Goal: Find specific page/section: Find specific page/section

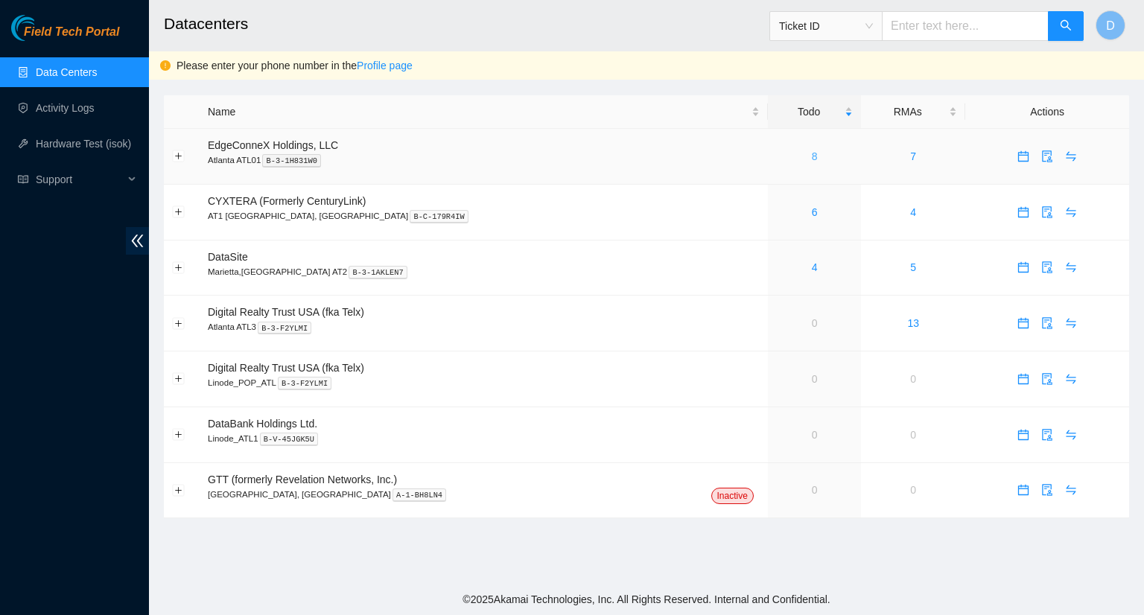
click at [812, 159] on link "8" at bounding box center [815, 156] width 6 height 12
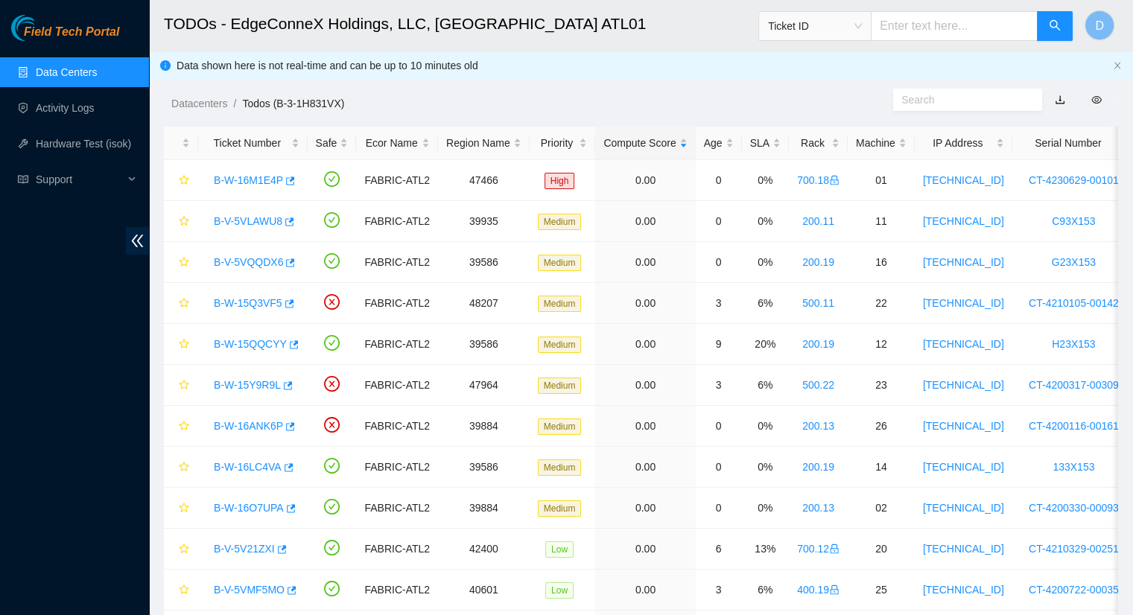
click at [69, 78] on link "Data Centers" at bounding box center [66, 72] width 61 height 12
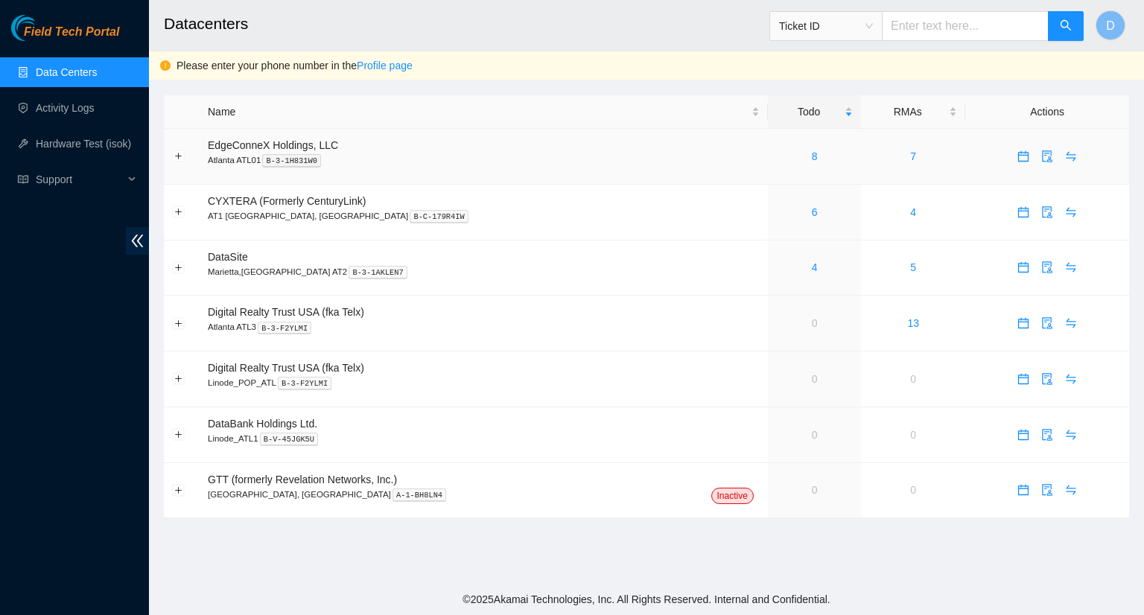
click at [776, 160] on div "8" at bounding box center [814, 156] width 77 height 16
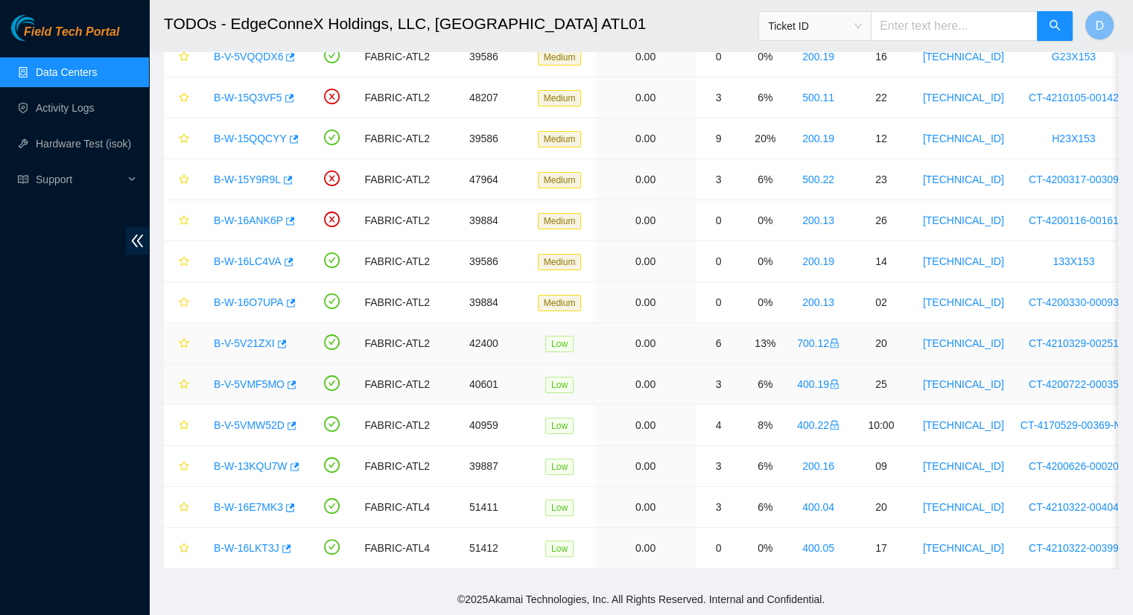
scroll to position [214, 0]
click at [78, 76] on link "Data Centers" at bounding box center [66, 72] width 61 height 12
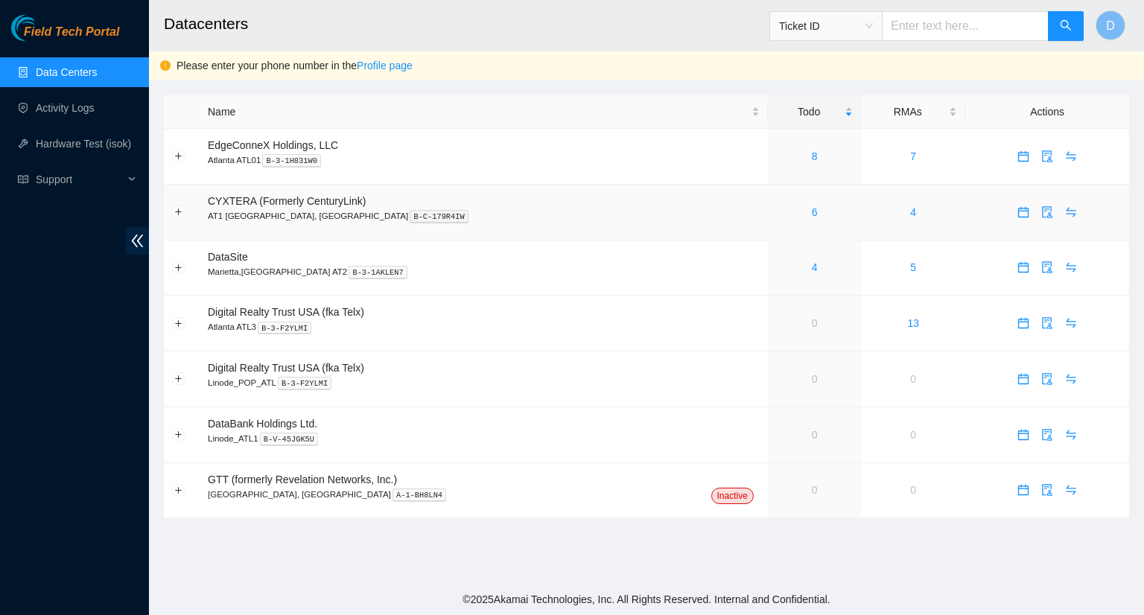
click at [776, 212] on div "6" at bounding box center [814, 212] width 77 height 16
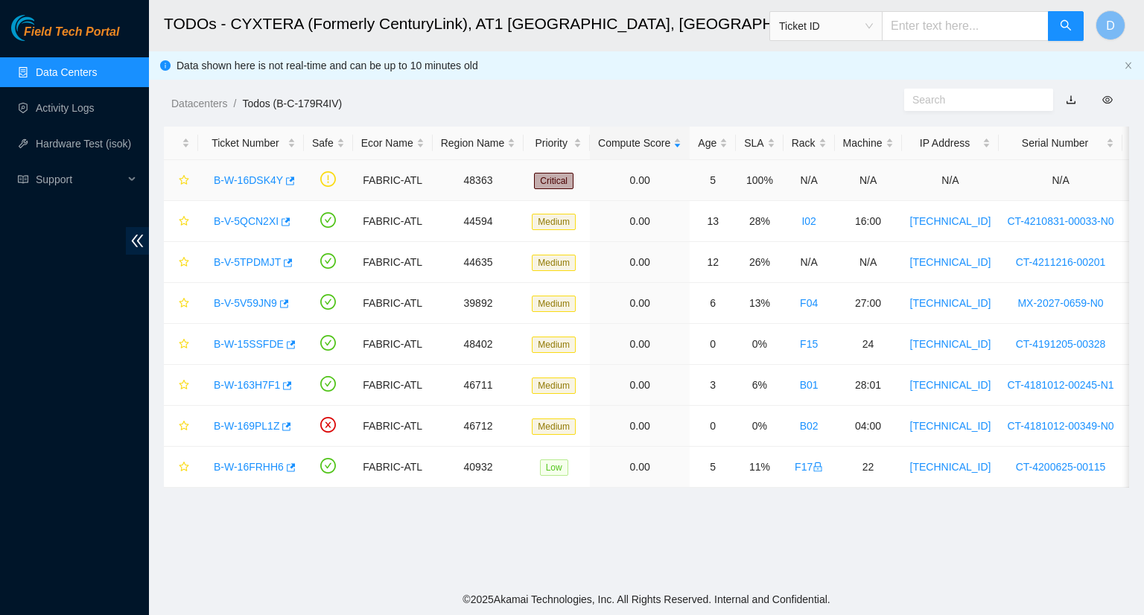
click at [246, 182] on link "B-W-16DSK4Y" at bounding box center [248, 180] width 69 height 12
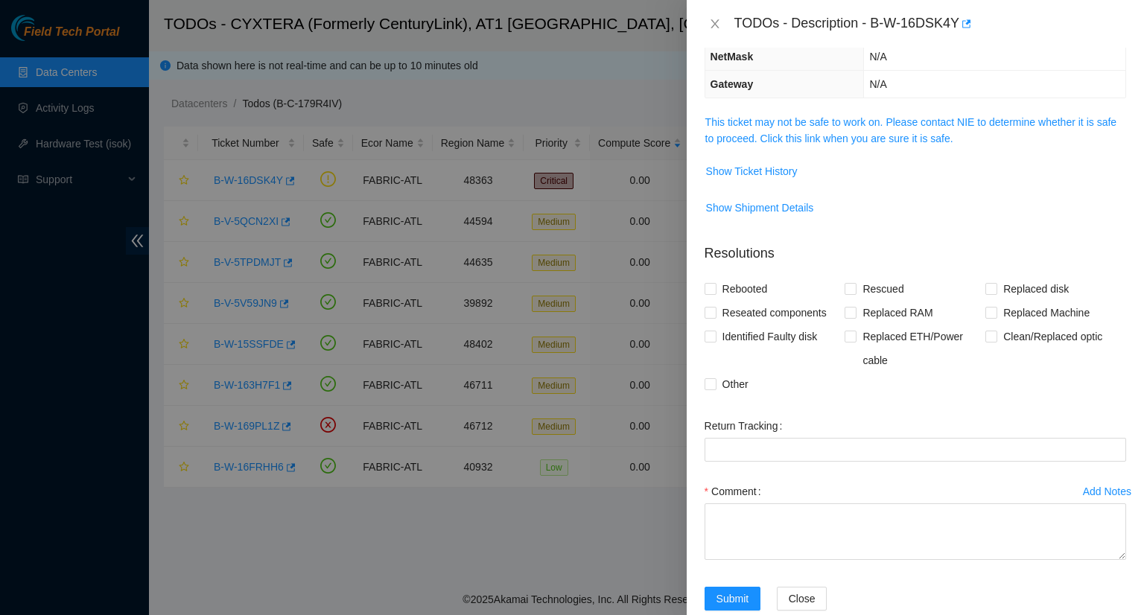
scroll to position [191, 0]
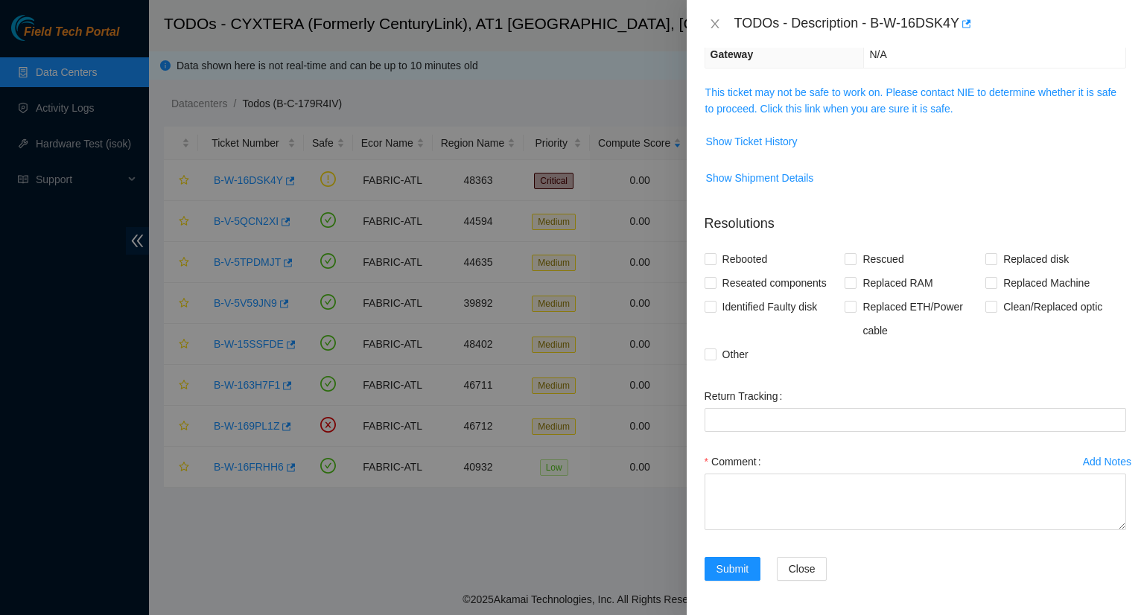
drag, startPoint x: 300, startPoint y: 538, endPoint x: 298, endPoint y: 530, distance: 7.8
click at [299, 534] on div at bounding box center [572, 307] width 1144 height 615
drag, startPoint x: 714, startPoint y: 23, endPoint x: 707, endPoint y: 19, distance: 8.7
click at [713, 22] on icon "close" at bounding box center [715, 24] width 12 height 12
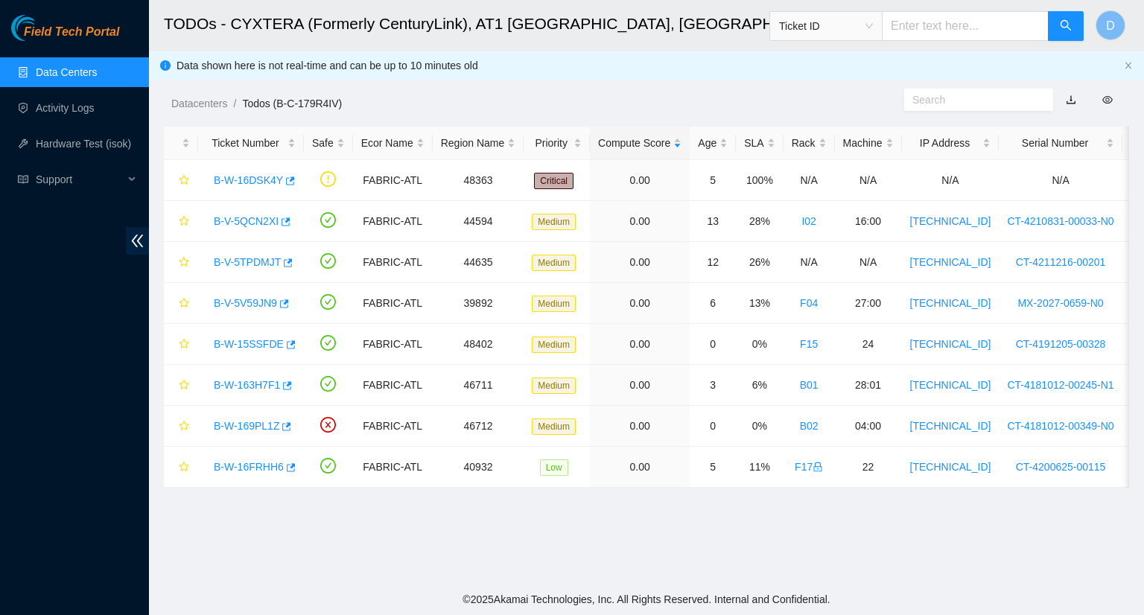
scroll to position [240, 0]
click at [284, 179] on icon "button" at bounding box center [289, 181] width 10 height 10
click at [79, 78] on link "Data Centers" at bounding box center [66, 72] width 61 height 12
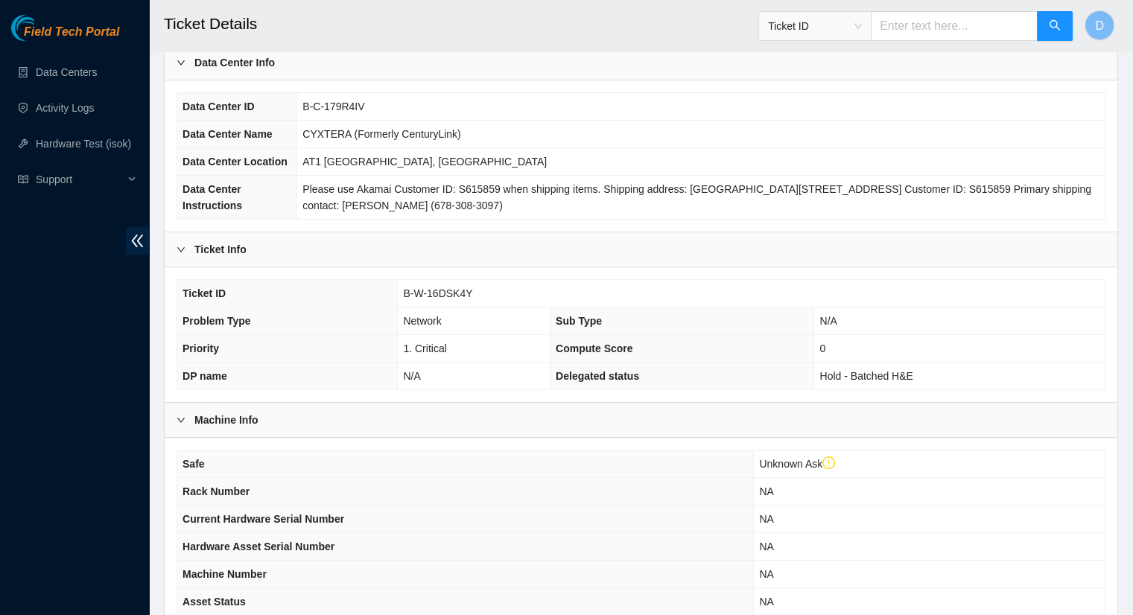
scroll to position [370, 0]
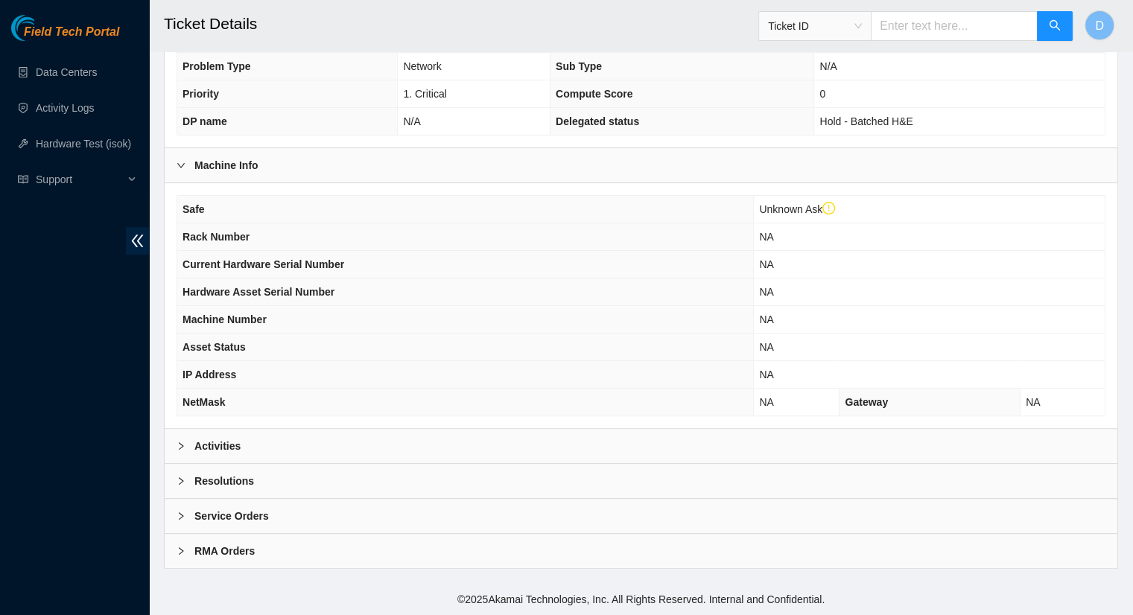
drag, startPoint x: 232, startPoint y: 445, endPoint x: 238, endPoint y: 433, distance: 12.7
click at [237, 439] on b "Activities" at bounding box center [217, 446] width 46 height 16
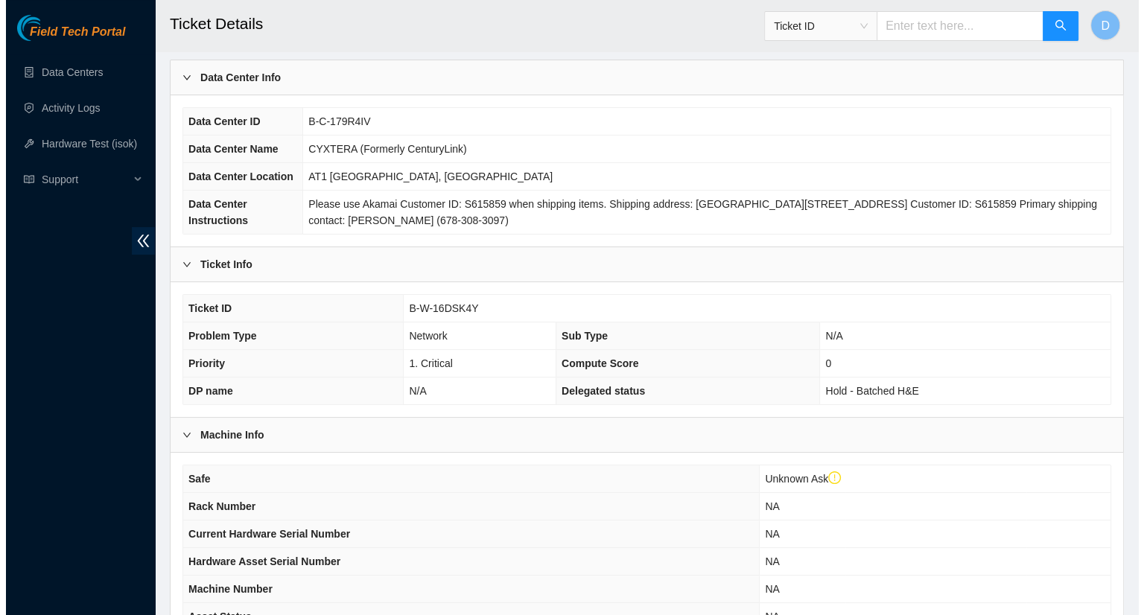
scroll to position [0, 0]
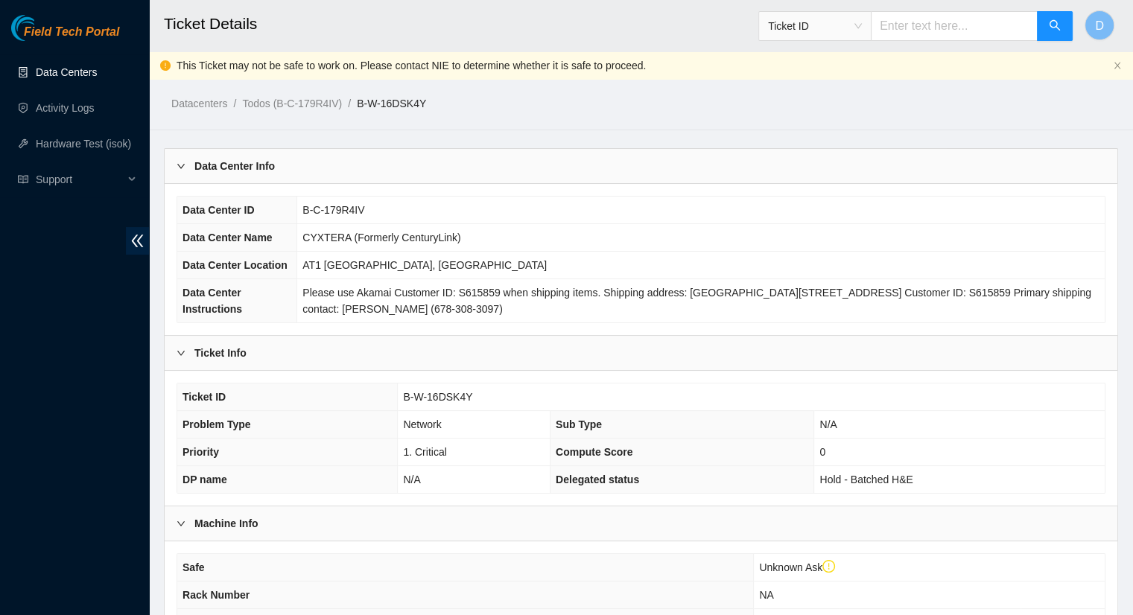
click at [49, 77] on link "Data Centers" at bounding box center [66, 72] width 61 height 12
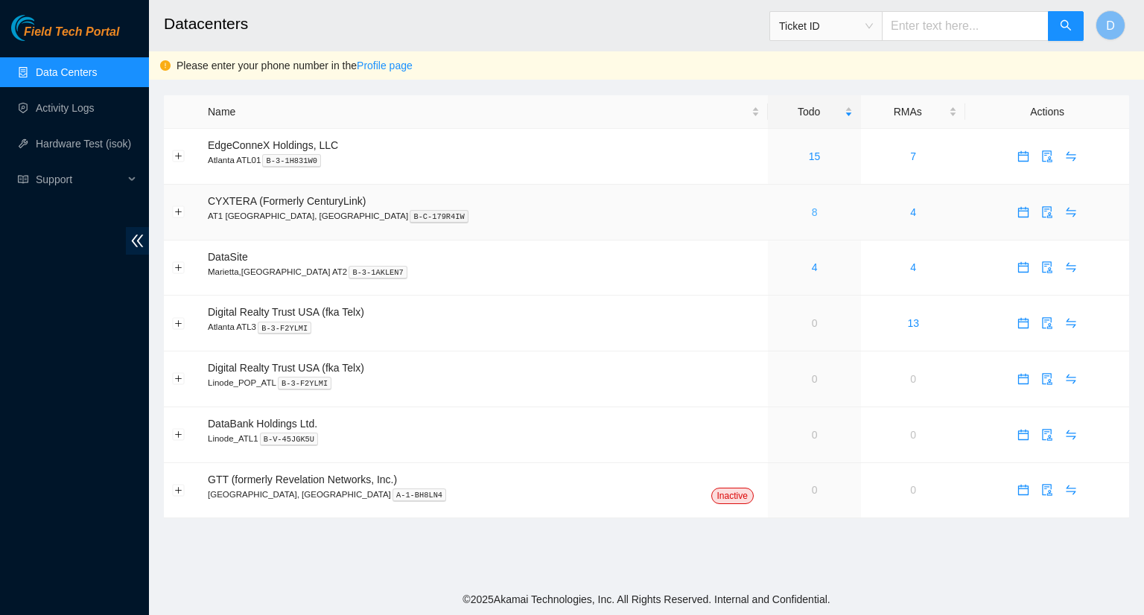
click at [812, 215] on link "8" at bounding box center [815, 212] width 6 height 12
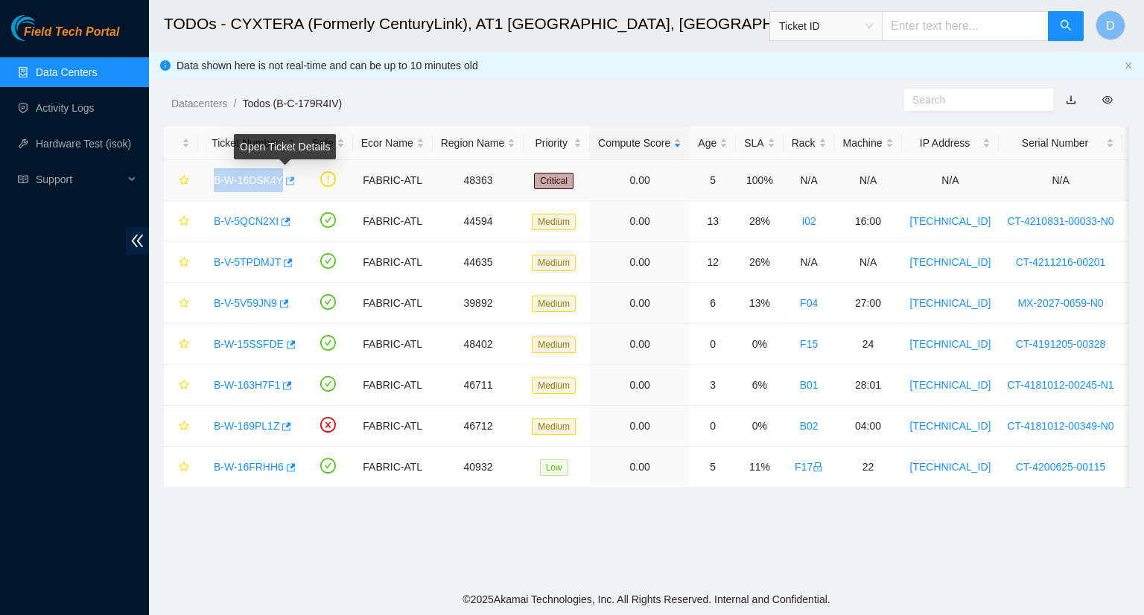
drag, startPoint x: 211, startPoint y: 182, endPoint x: 278, endPoint y: 185, distance: 67.1
click at [278, 185] on div "B-W-16DSK4Y" at bounding box center [250, 180] width 89 height 24
copy link "B-W-16DSK4Y"
click at [69, 71] on link "Data Centers" at bounding box center [66, 72] width 61 height 12
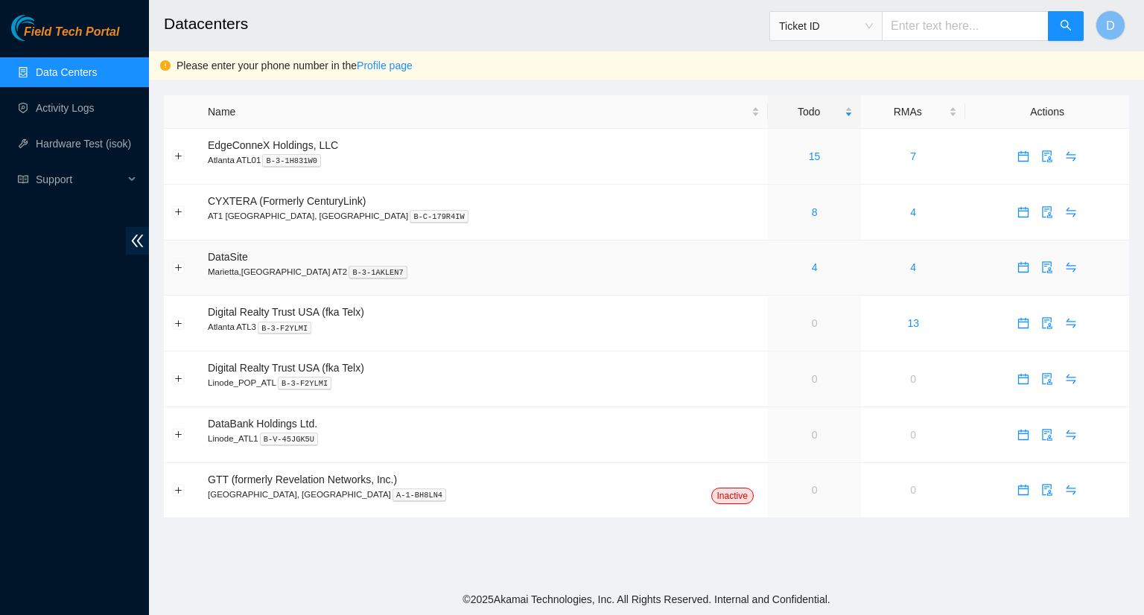
click at [776, 270] on div "4" at bounding box center [814, 267] width 77 height 16
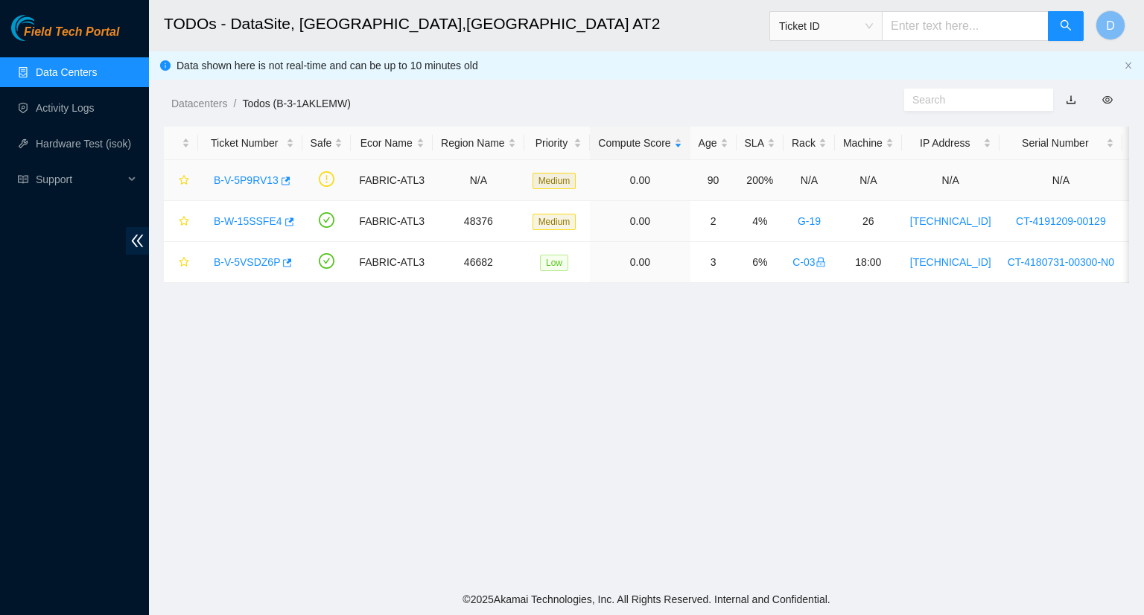
click at [249, 179] on link "B-V-5P9RV13" at bounding box center [246, 180] width 65 height 12
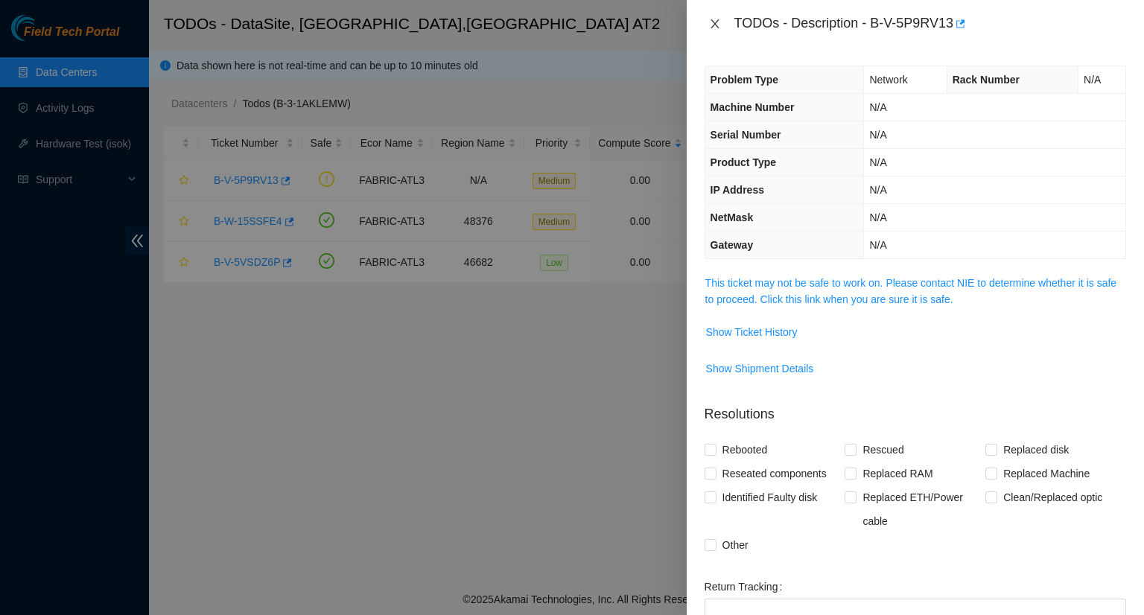
click at [716, 25] on icon "close" at bounding box center [715, 24] width 12 height 12
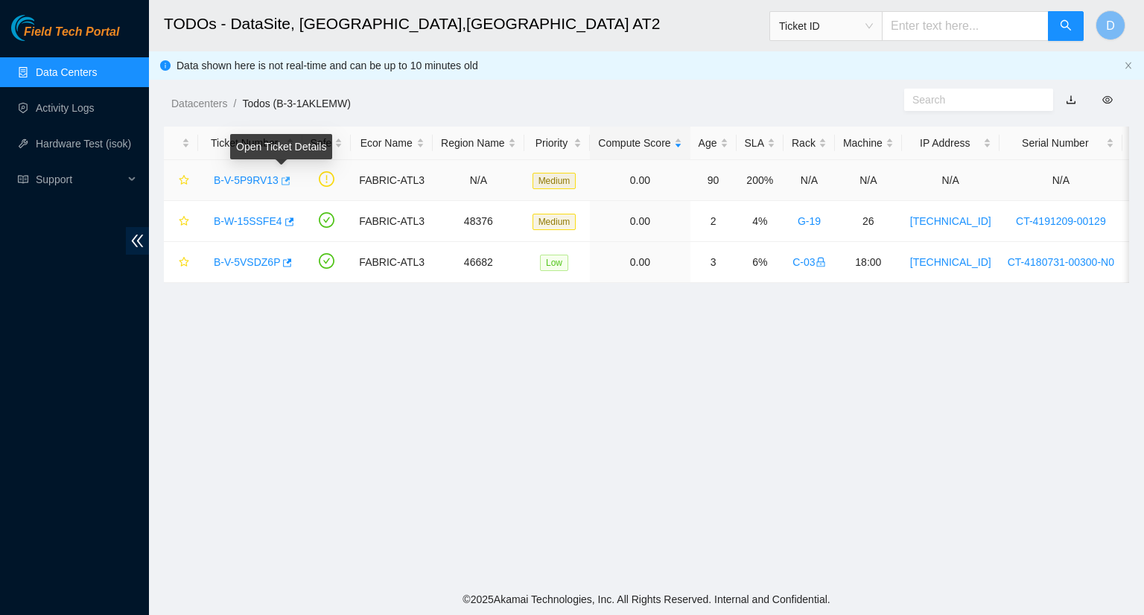
click at [280, 184] on icon "button" at bounding box center [284, 181] width 10 height 10
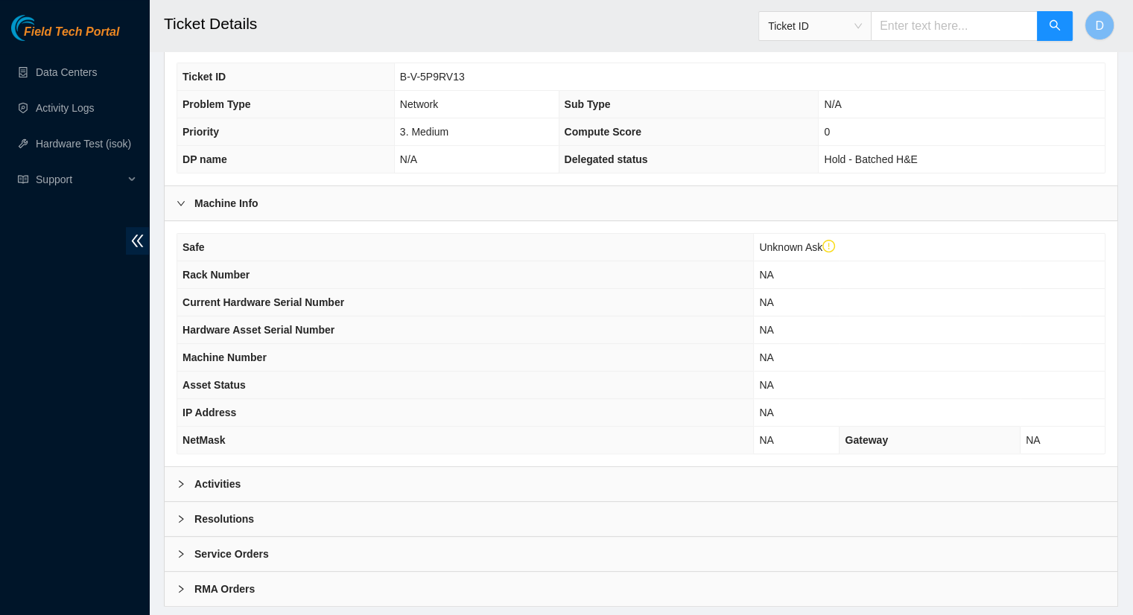
scroll to position [419, 0]
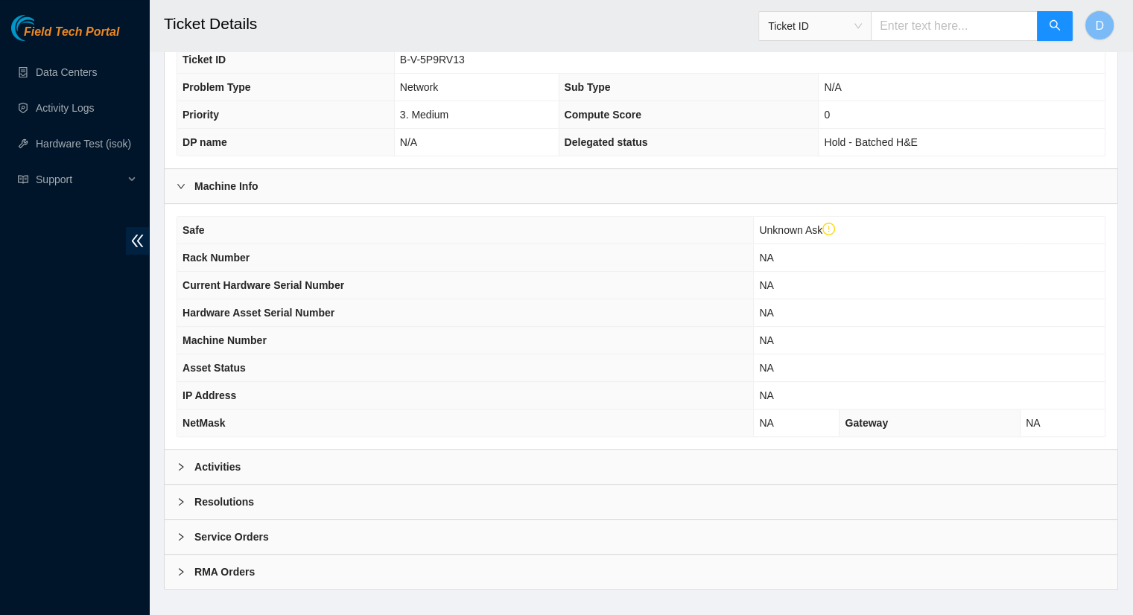
click at [260, 450] on div "Activities" at bounding box center [641, 467] width 952 height 34
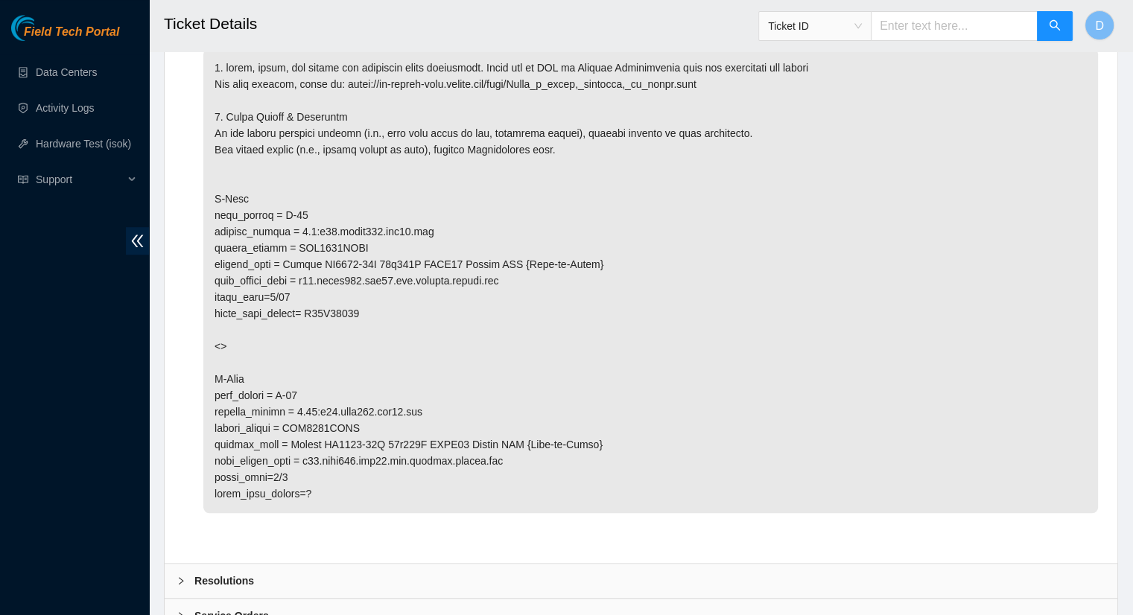
scroll to position [975, 0]
